Goal: Information Seeking & Learning: Compare options

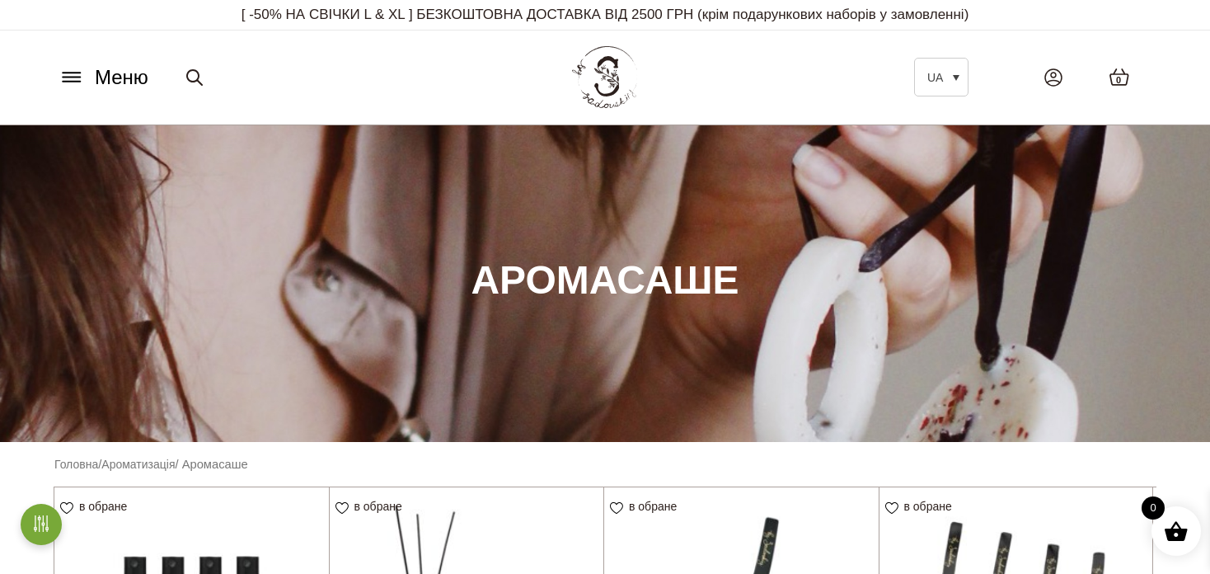
click at [72, 73] on icon at bounding box center [71, 73] width 17 height 0
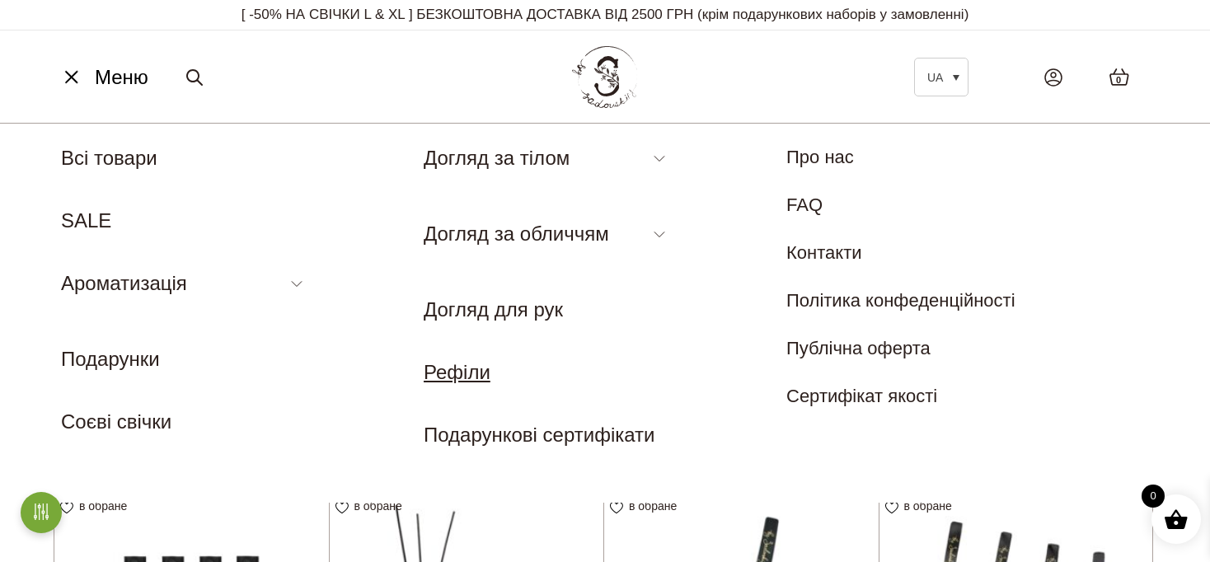
click at [454, 361] on link "Рефіли" at bounding box center [457, 372] width 67 height 22
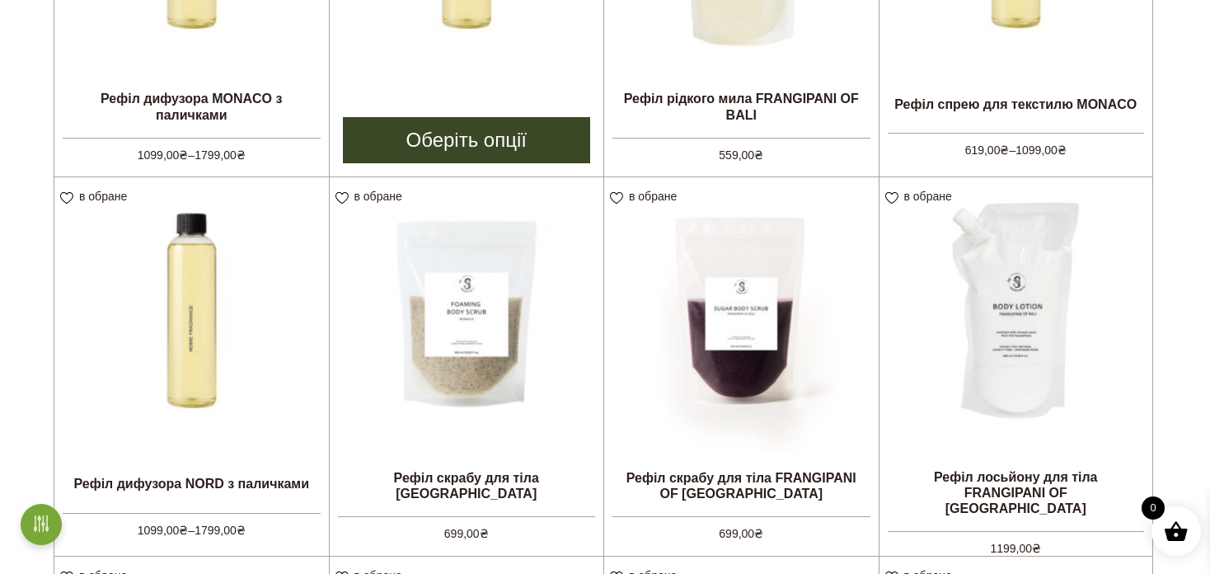
scroll to position [659, 0]
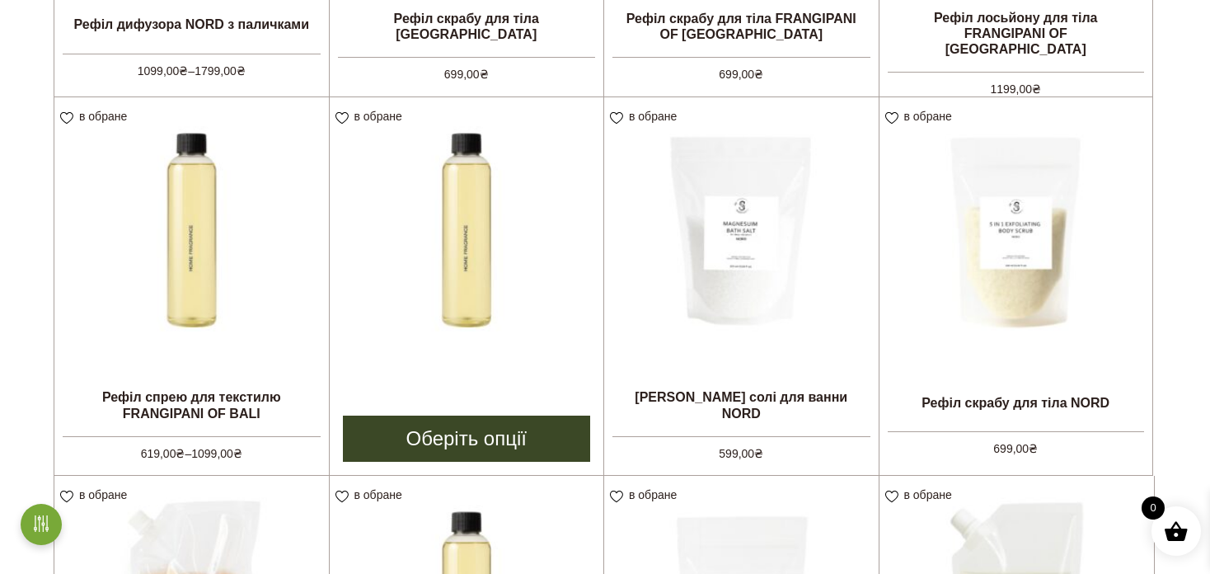
scroll to position [1236, 0]
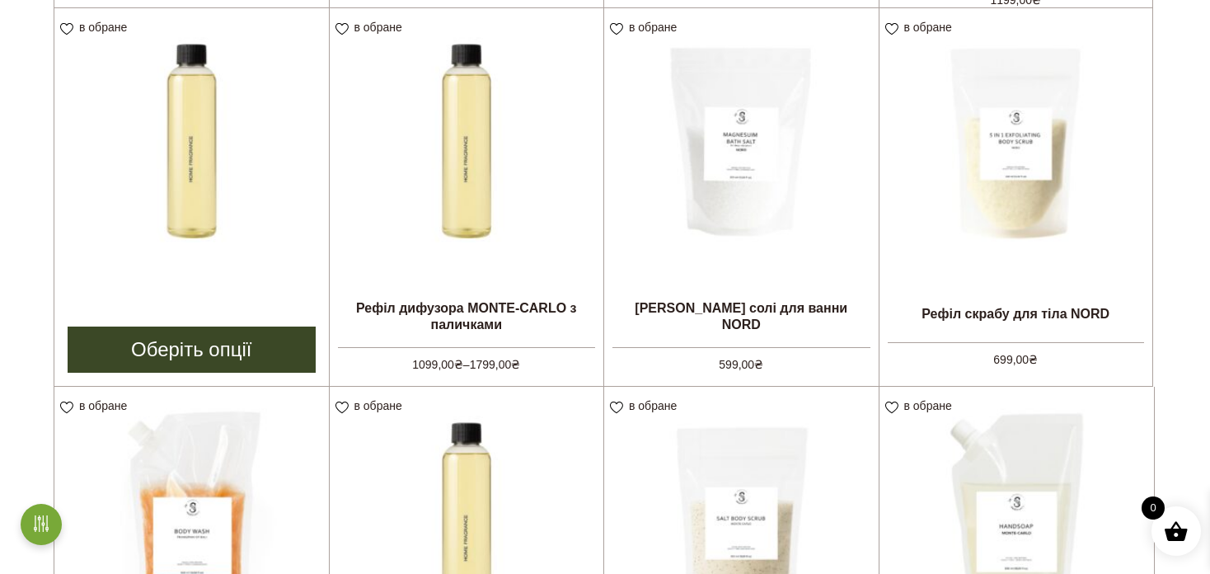
click at [187, 210] on img at bounding box center [191, 145] width 274 height 274
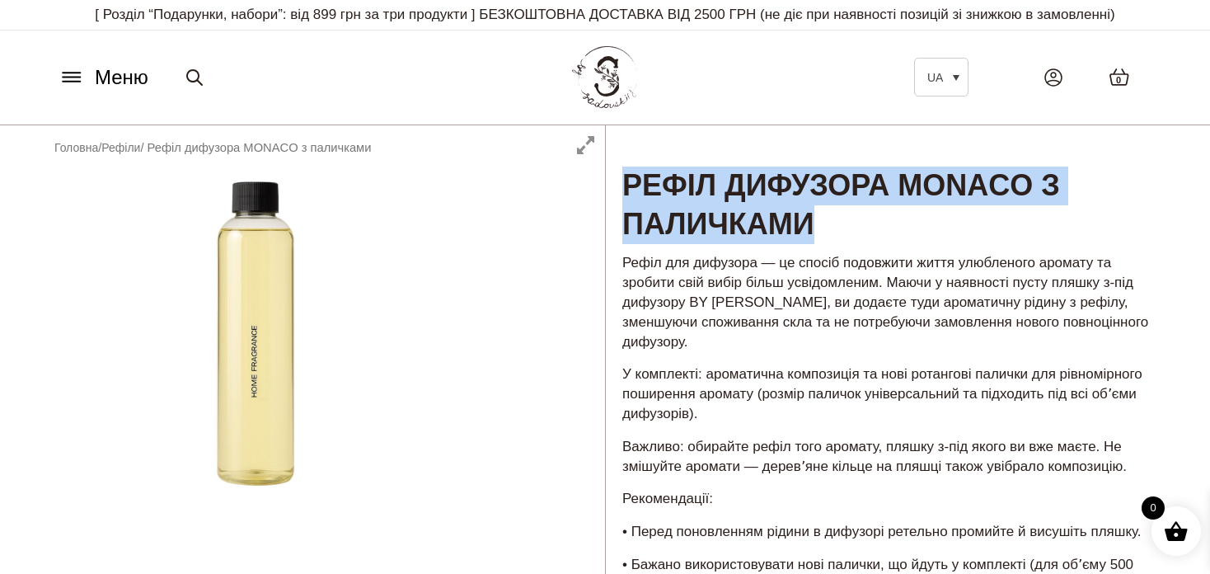
drag, startPoint x: 852, startPoint y: 235, endPoint x: 625, endPoint y: 193, distance: 231.3
click at [625, 193] on h1 "Рефіл дифузора MONACO з паличками" at bounding box center [887, 185] width 563 height 120
copy h1 "Рефіл дифузора MONACO з паличками"
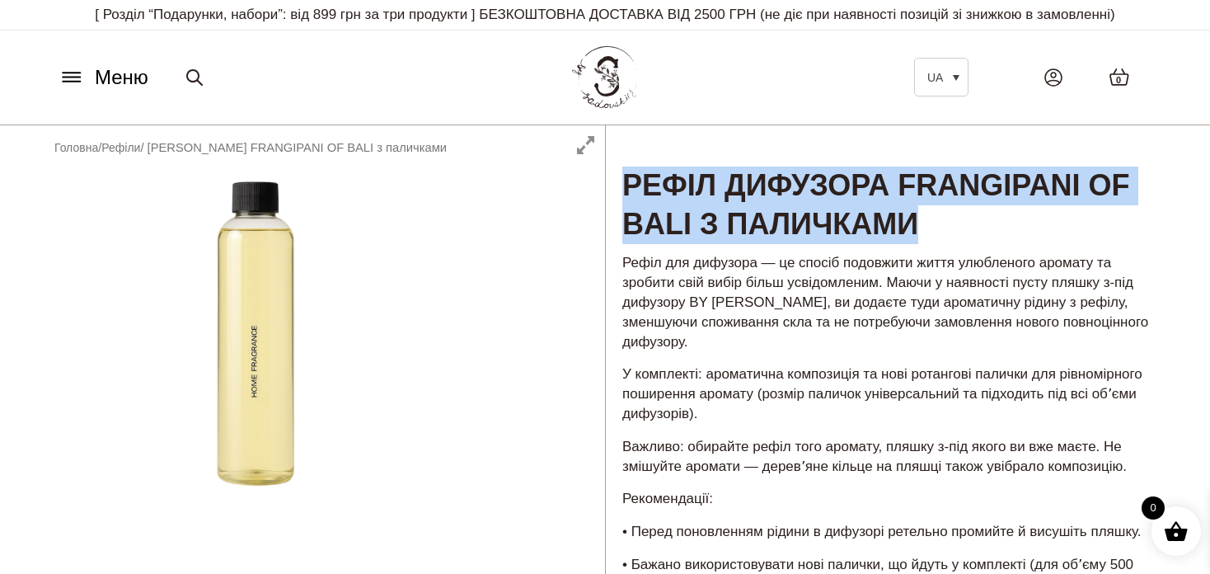
drag, startPoint x: 1028, startPoint y: 218, endPoint x: 632, endPoint y: 181, distance: 397.4
click at [632, 181] on h1 "Рефіл дифузора FRANGIPANI OF BALI з паличками" at bounding box center [887, 185] width 563 height 120
copy h1 "Рефіл дифузора FRANGIPANI OF BALI з паличками"
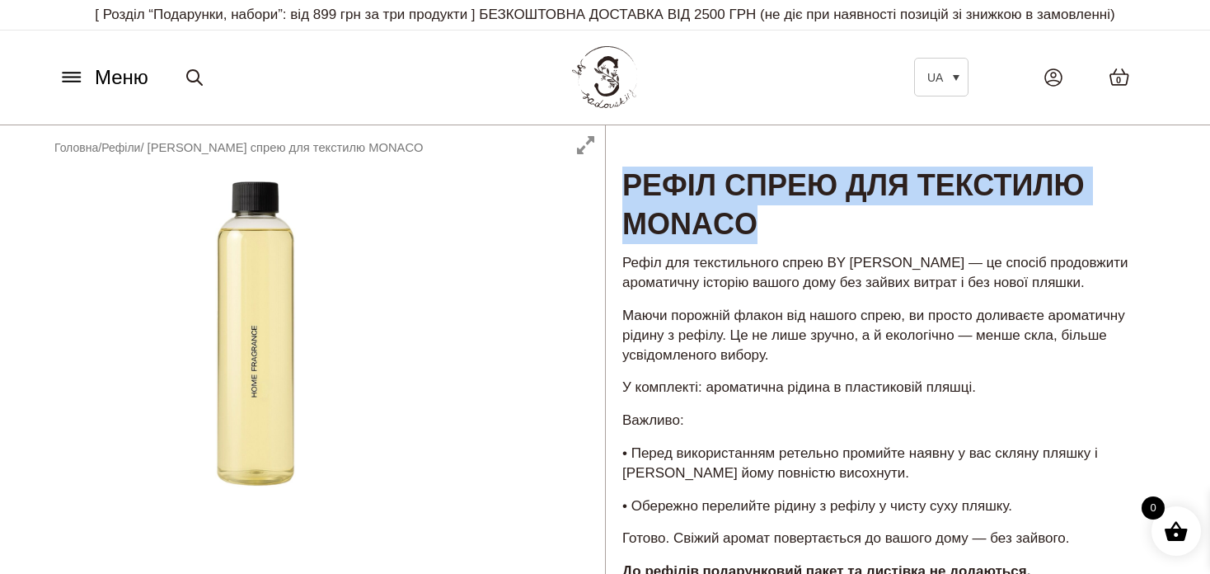
drag, startPoint x: 790, startPoint y: 236, endPoint x: 629, endPoint y: 195, distance: 166.5
click at [629, 195] on h1 "Рефіл спрею для текстилю MONACO" at bounding box center [887, 185] width 563 height 120
copy h1 "Рефіл спрею для текстилю MONACO"
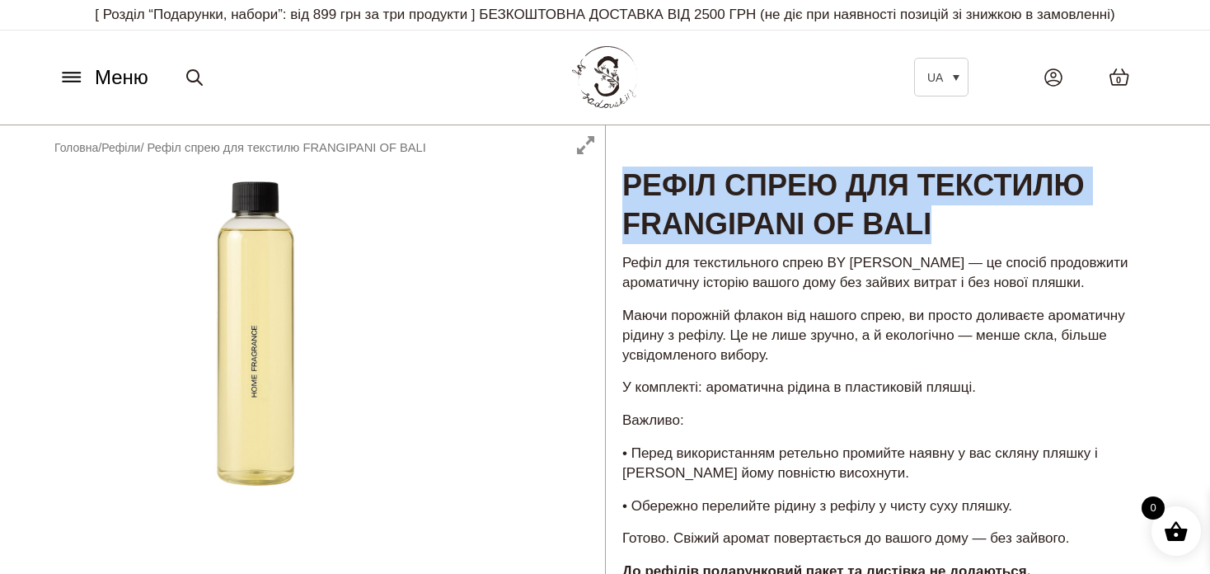
drag, startPoint x: 978, startPoint y: 237, endPoint x: 678, endPoint y: 187, distance: 305.0
click at [625, 184] on h1 "Рефіл спрею для текстилю FRANGIPANI OF BALI" at bounding box center [887, 185] width 563 height 120
copy h1 "Рефіл спрею для текстилю FRANGIPANI OF BALI"
